Goal: Task Accomplishment & Management: Complete application form

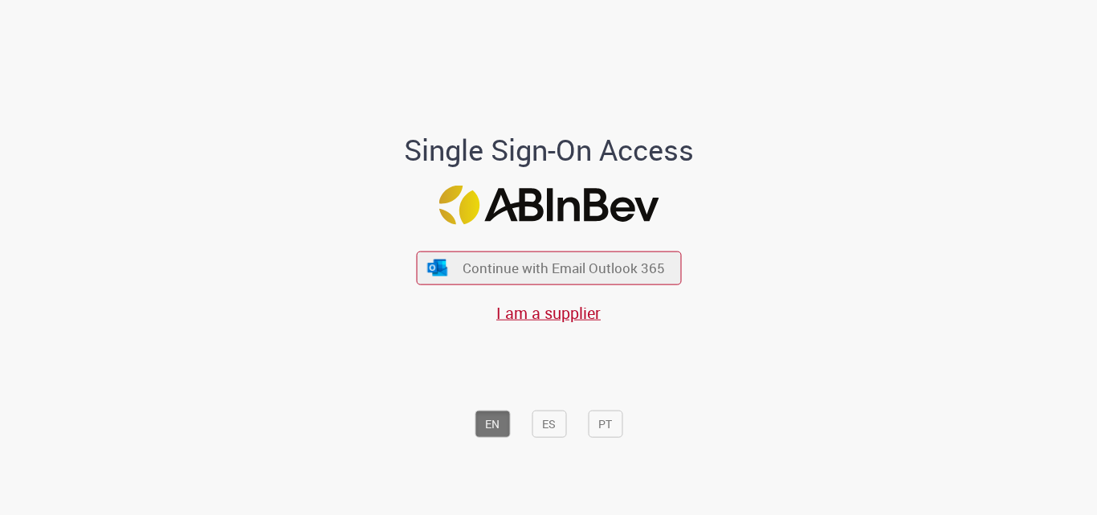
scroll to position [4, 0]
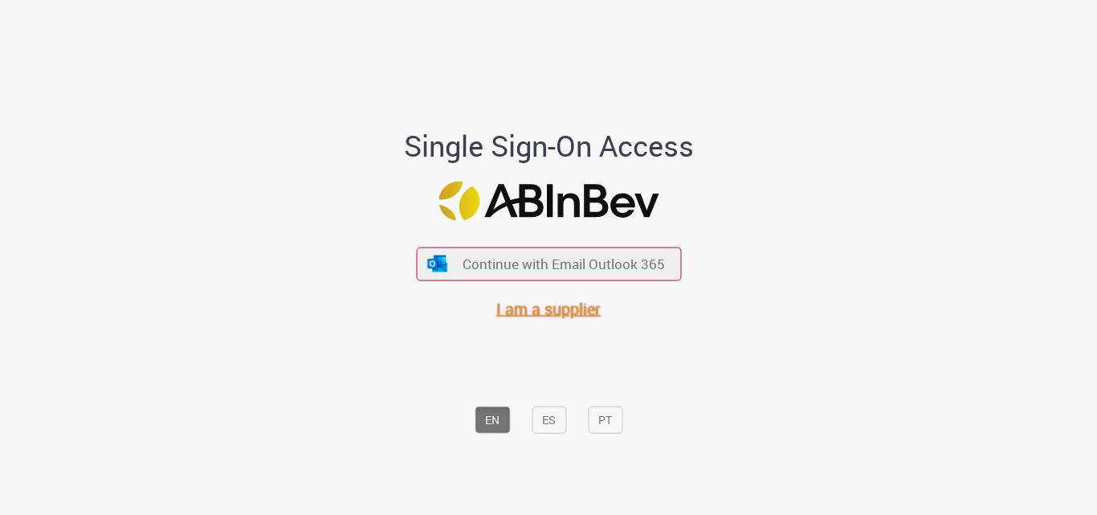
click at [514, 314] on span "I am a supplier" at bounding box center [549, 308] width 104 height 22
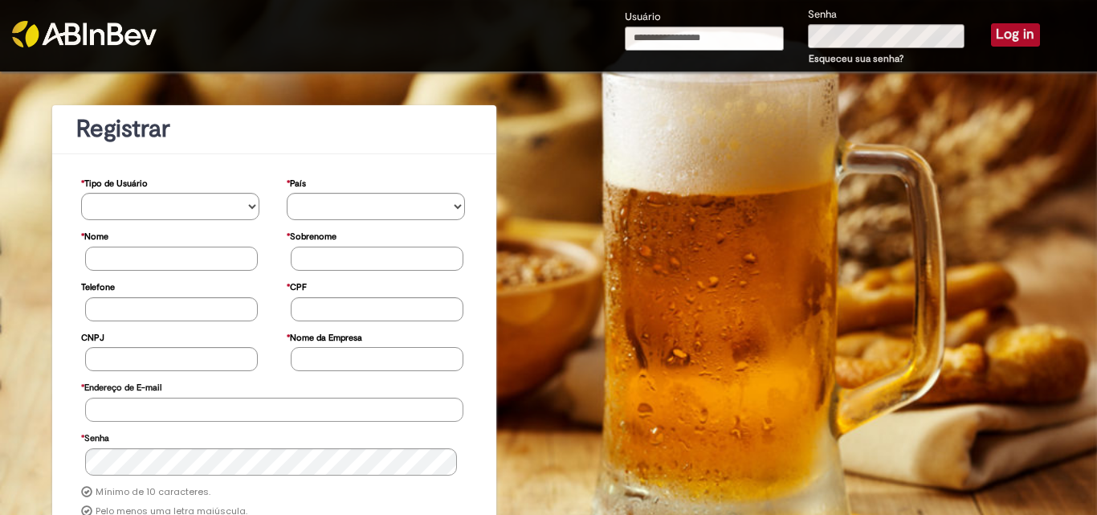
click at [680, 39] on input "Usuário" at bounding box center [704, 39] width 159 height 24
type input "**********"
